Goal: Transaction & Acquisition: Purchase product/service

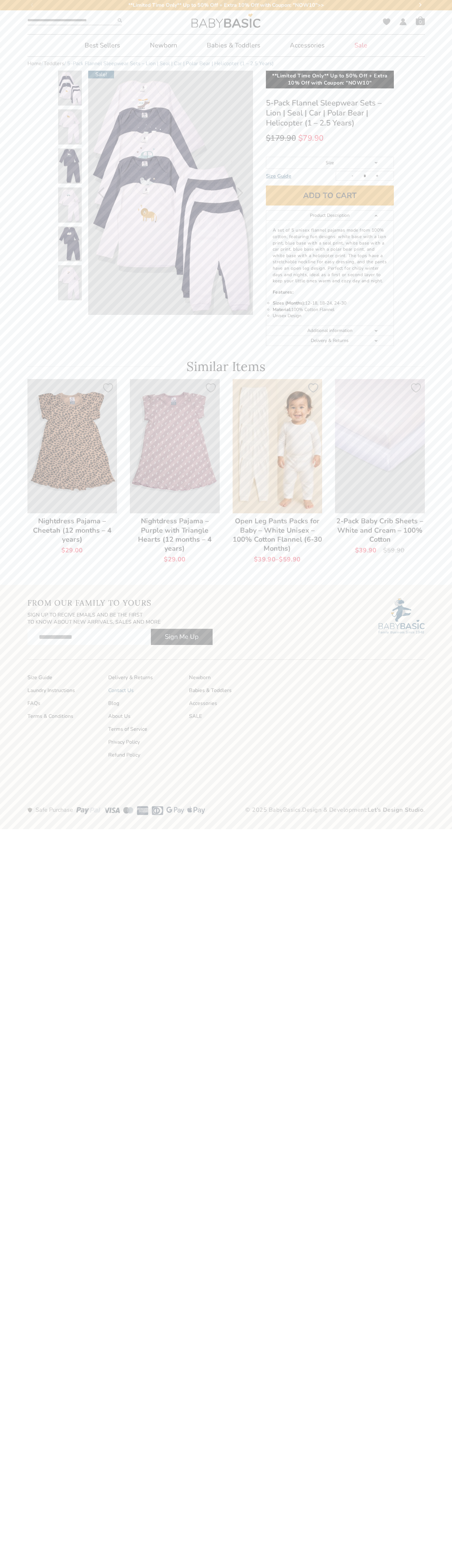
click at [146, 690] on link "Contact Us" at bounding box center [146, 690] width 74 height 7
click at [330, 303] on li "Sizes (Months): 12-18, 18-24, 24-30" at bounding box center [330, 303] width 115 height 7
click at [330, 195] on button "Add to cart" at bounding box center [330, 195] width 128 height 20
click at [420, 21] on span "Cart" at bounding box center [420, 21] width 9 height 9
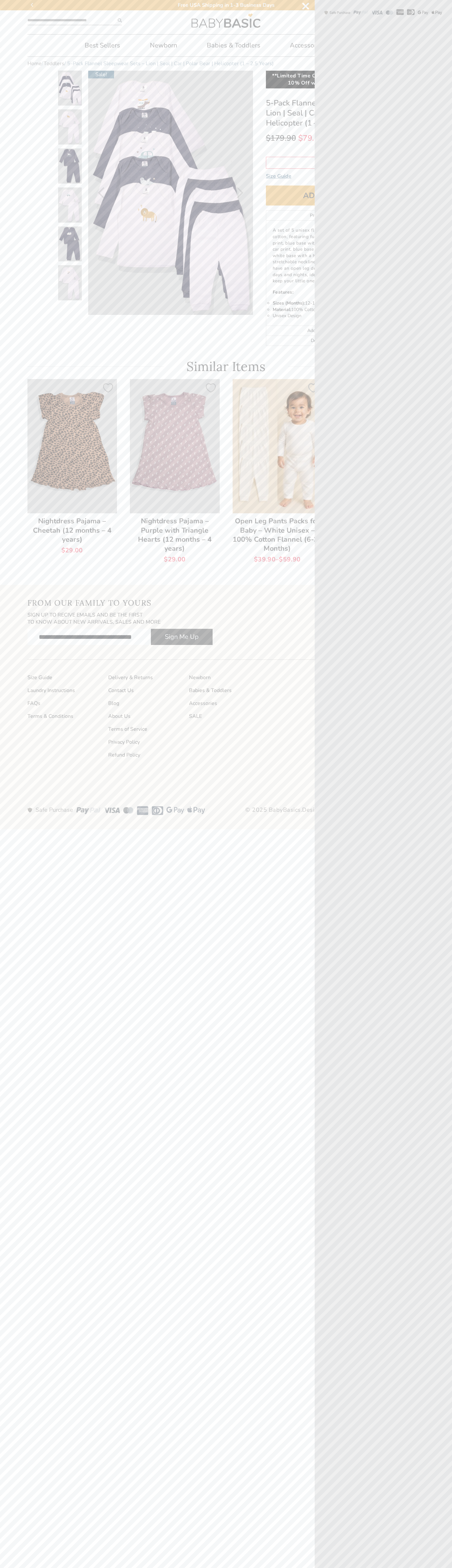
scroll to position [0, 12]
type input "**********"
click at [240, 192] on icon "Next" at bounding box center [240, 192] width 7 height 12
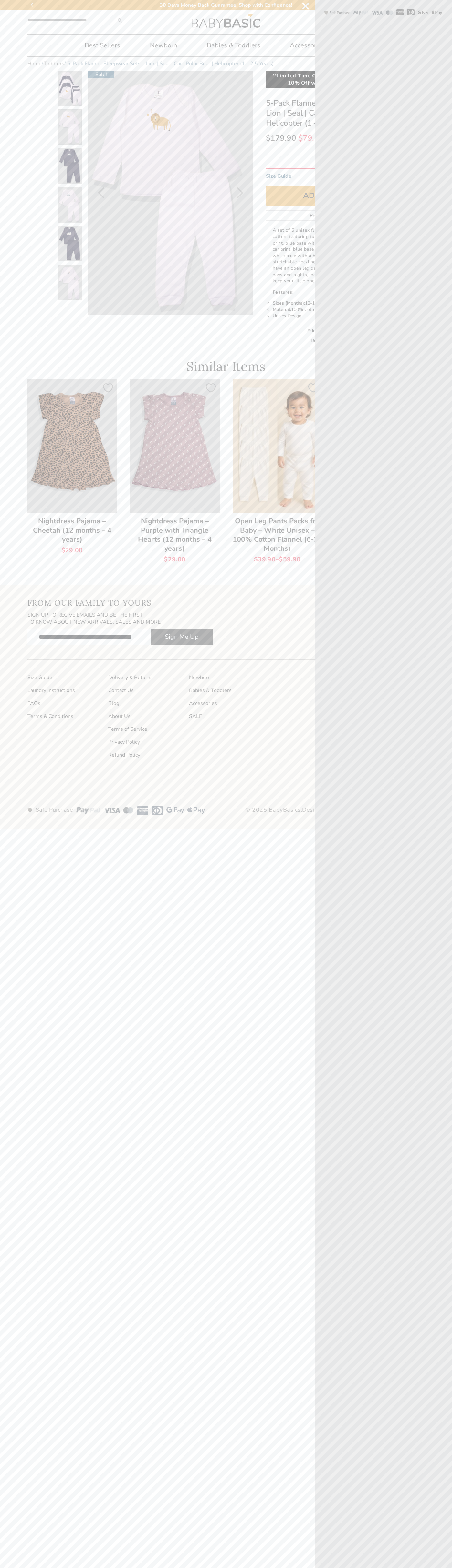
click at [240, 192] on icon "Next" at bounding box center [240, 192] width 7 height 12
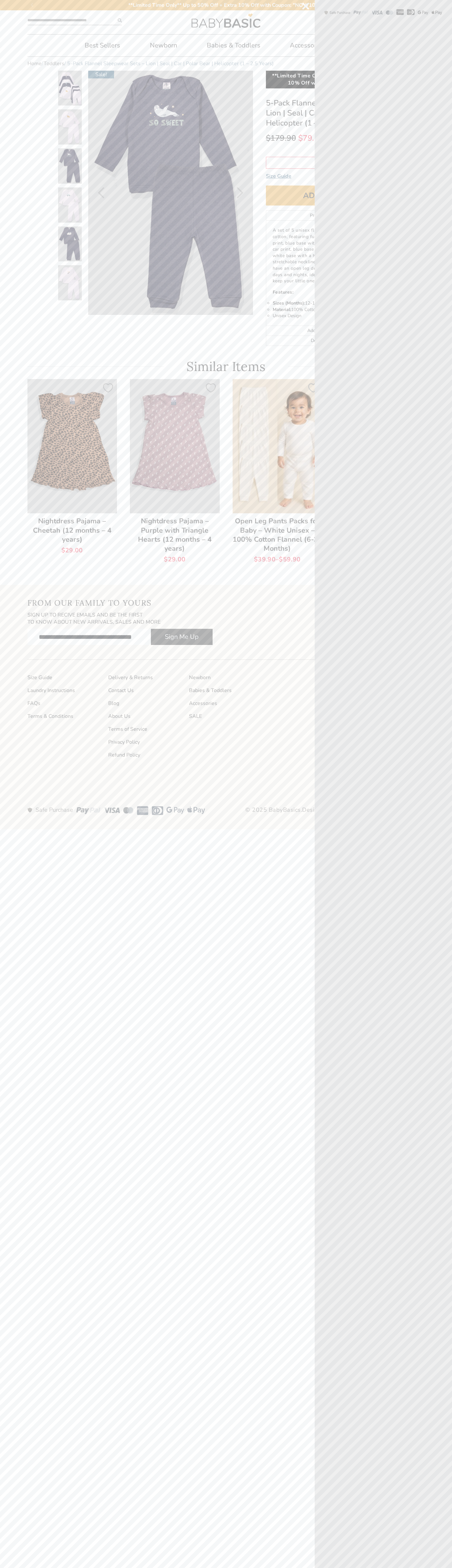
click at [240, 192] on icon "Next" at bounding box center [240, 192] width 7 height 12
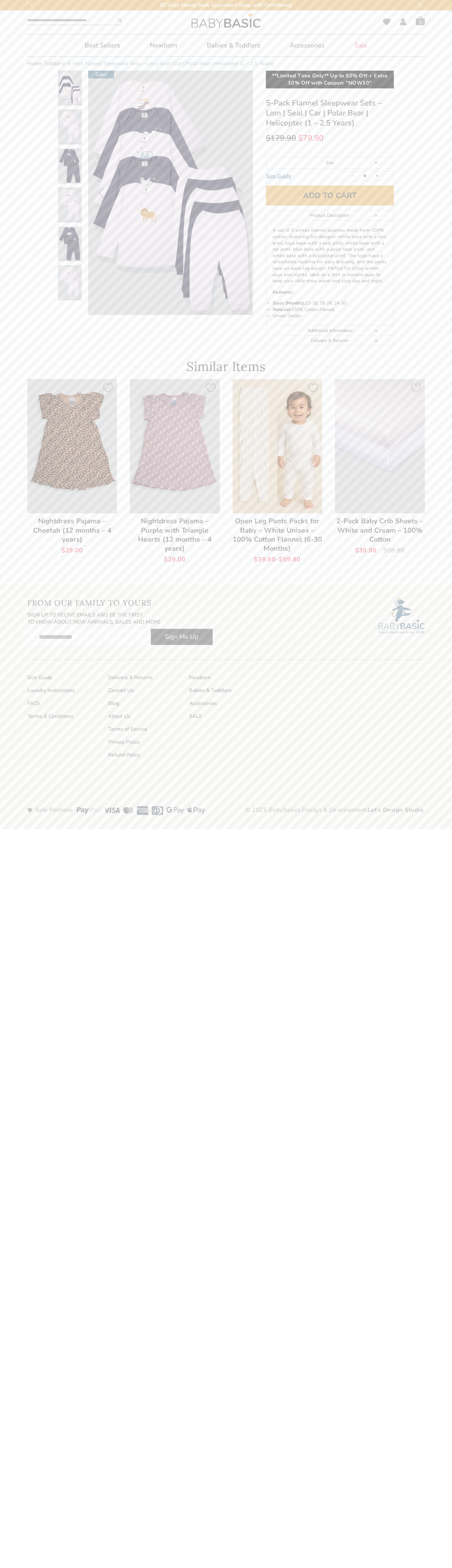
click at [330, 303] on li "Sizes (Months): 12-18, 18-24, 24-30" at bounding box center [330, 303] width 115 height 7
click at [281, 138] on bdi "$ 179.90" at bounding box center [281, 138] width 30 height 10
click at [364, 176] on input "*" at bounding box center [364, 175] width 13 height 9
click at [330, 195] on button "Add to cart" at bounding box center [330, 195] width 128 height 20
click at [420, 21] on span "Cart" at bounding box center [420, 21] width 9 height 9
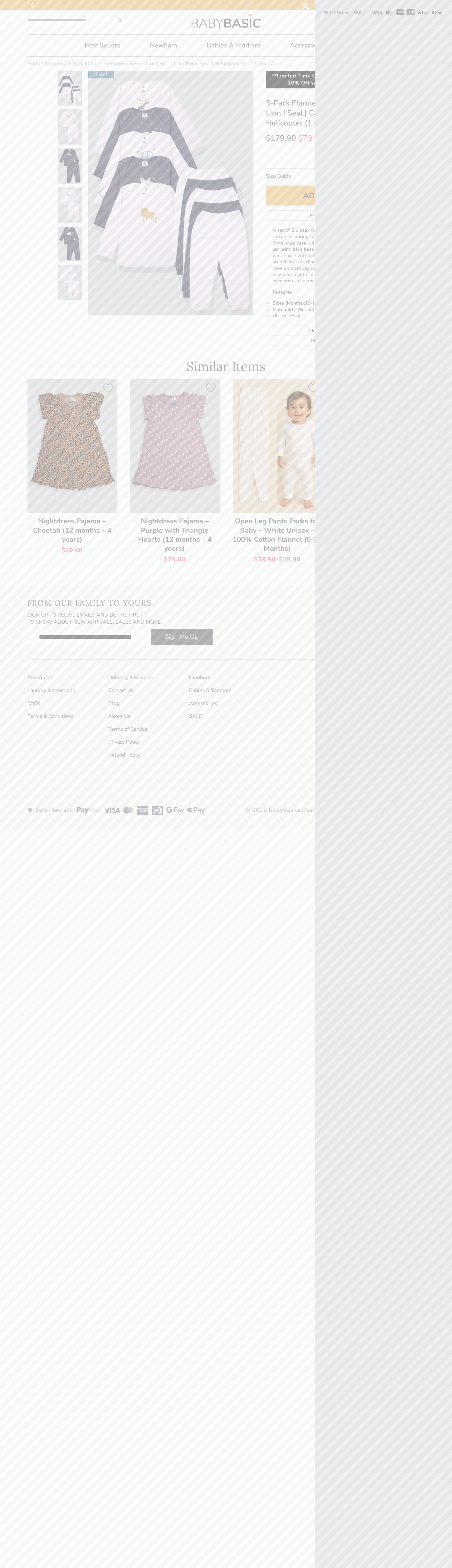
scroll to position [0, 12]
type input "**********"
click at [240, 192] on icon "Next" at bounding box center [240, 192] width 7 height 12
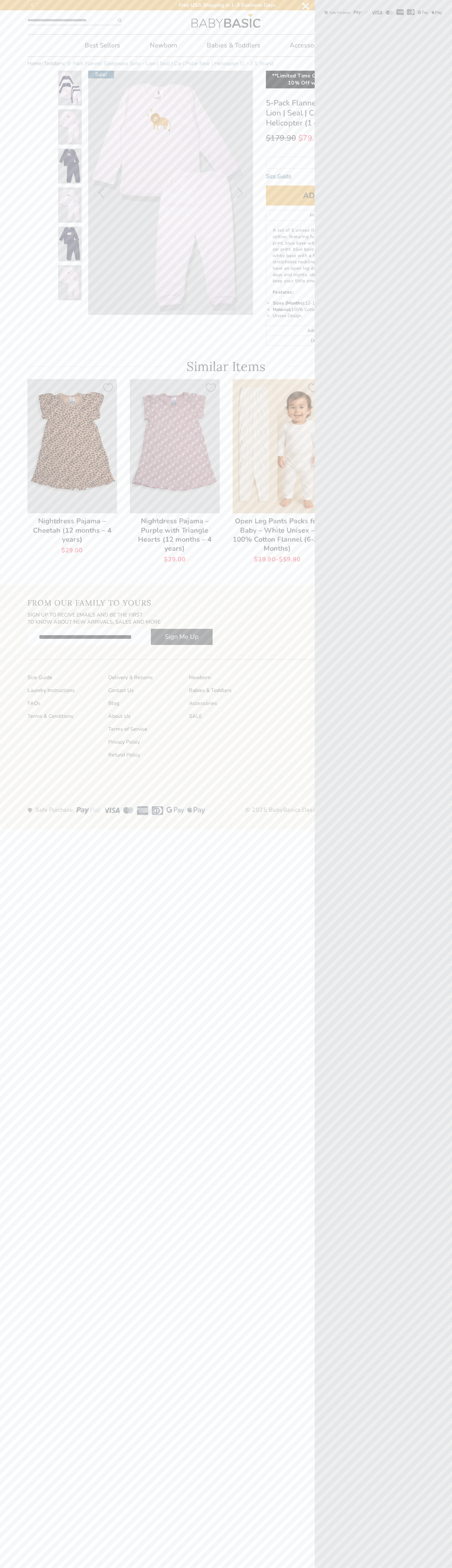
click at [240, 192] on icon "Next" at bounding box center [240, 192] width 7 height 12
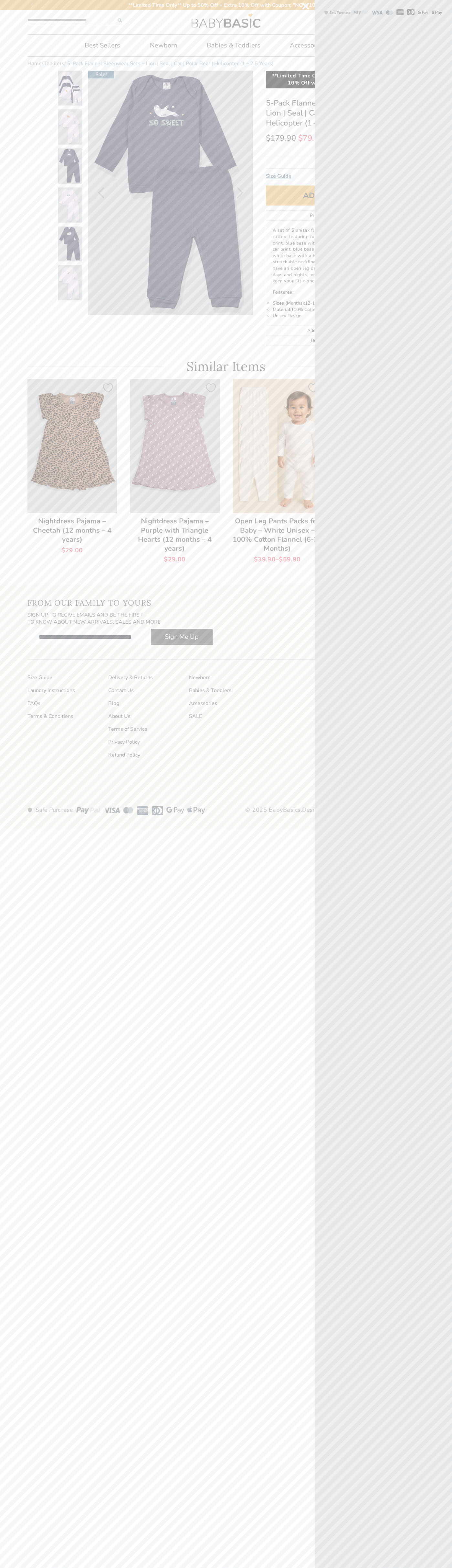
click at [240, 192] on icon "Next" at bounding box center [240, 192] width 7 height 12
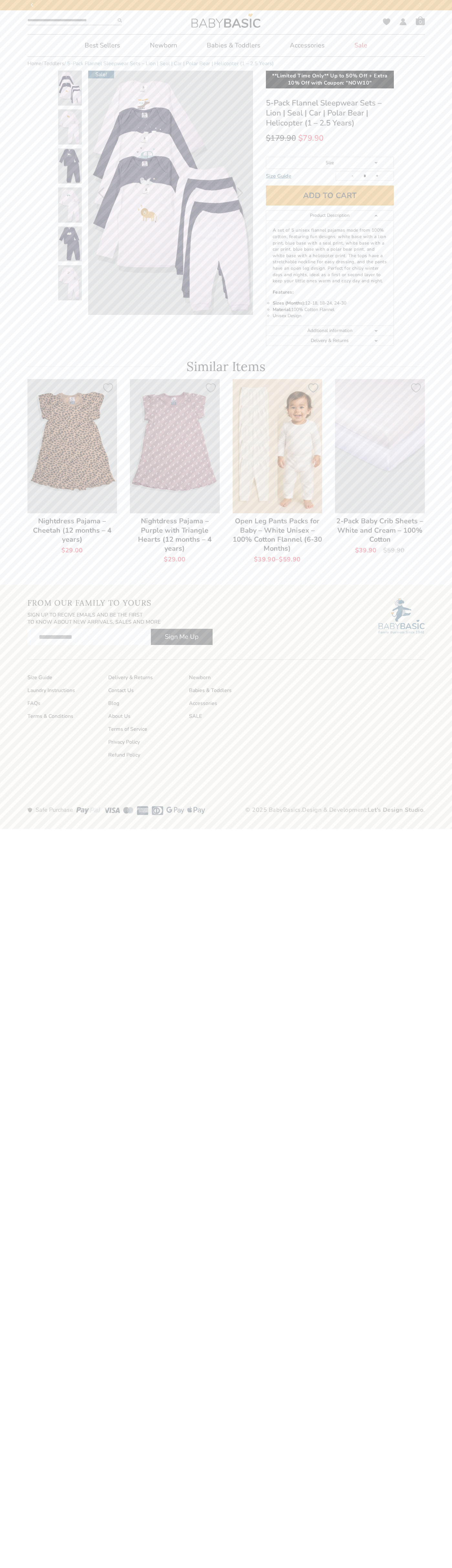
click at [420, 21] on span "Cart" at bounding box center [420, 21] width 9 height 9
